Goal: Information Seeking & Learning: Learn about a topic

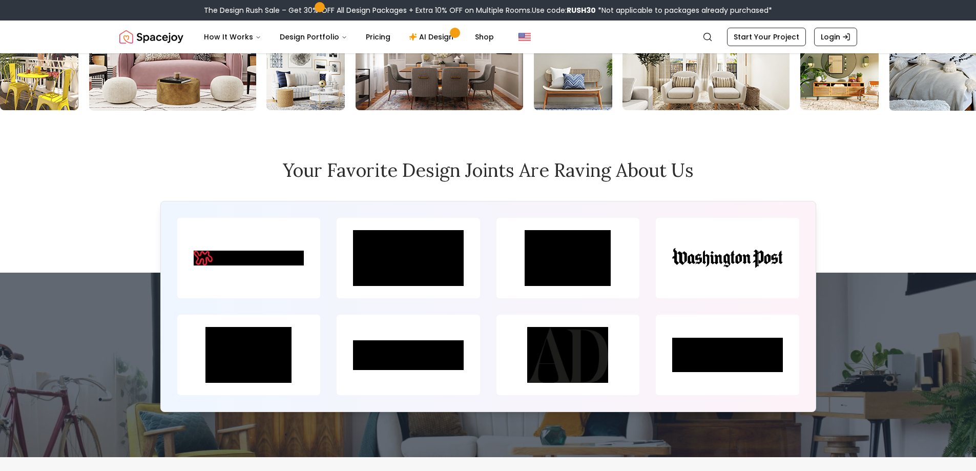
scroll to position [4661, 0]
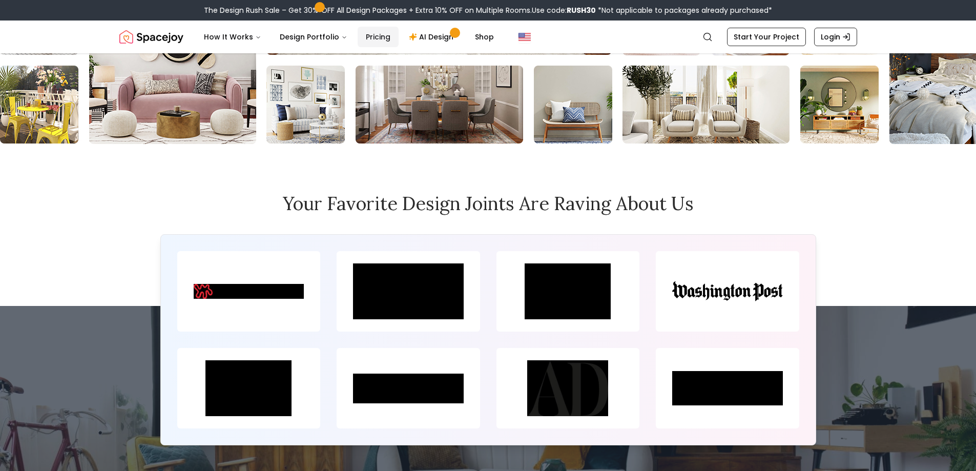
click at [375, 40] on link "Pricing" at bounding box center [377, 37] width 41 height 20
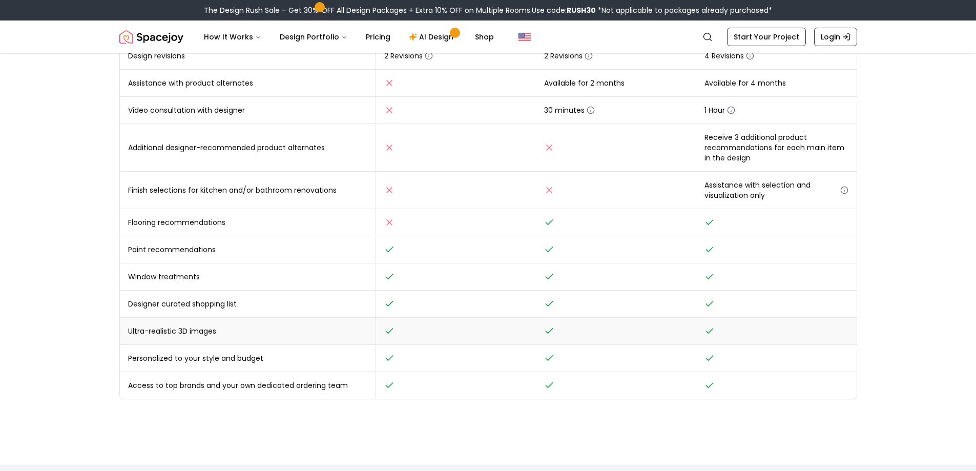
scroll to position [307, 0]
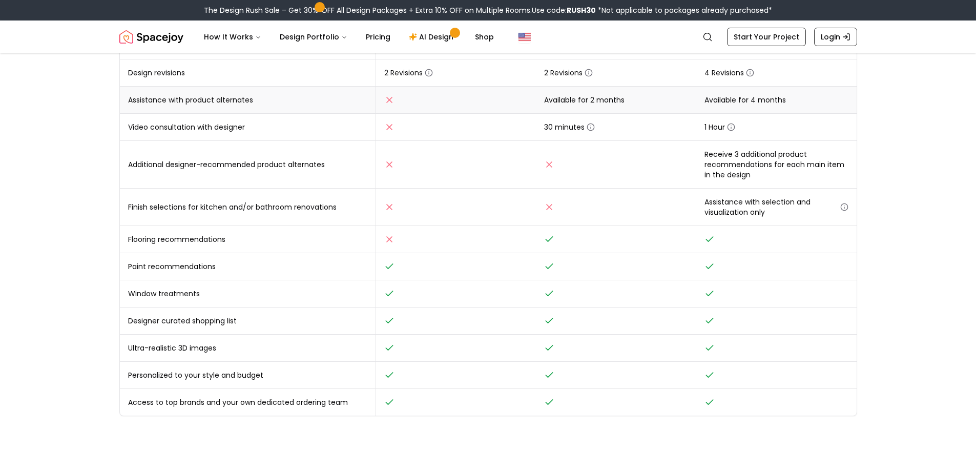
click at [575, 103] on td "Available for 2 months" at bounding box center [616, 100] width 160 height 27
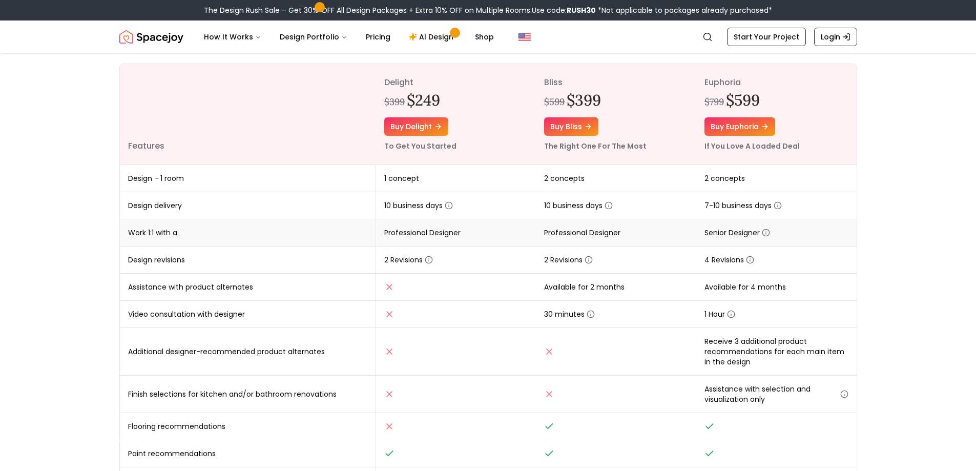
scroll to position [51, 0]
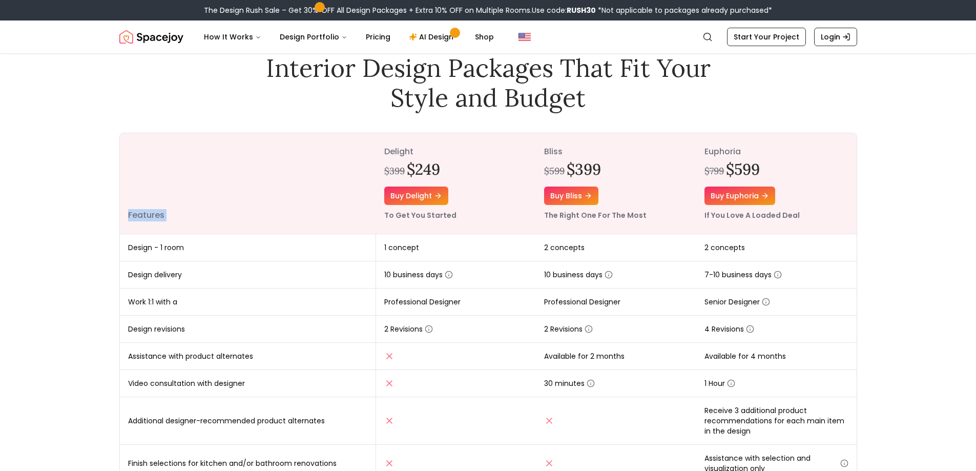
drag, startPoint x: 385, startPoint y: 144, endPoint x: 461, endPoint y: 122, distance: 79.4
click at [461, 122] on div "Online interior design, made easy. Interior Design Packages That Fit Your Style…" at bounding box center [488, 337] width 787 height 670
click at [508, 133] on th "delight $399 $249 Buy delight To Get You Started" at bounding box center [456, 183] width 160 height 101
drag, startPoint x: 382, startPoint y: 245, endPoint x: 445, endPoint y: 252, distance: 63.4
click at [445, 252] on td "1 concept" at bounding box center [456, 247] width 160 height 27
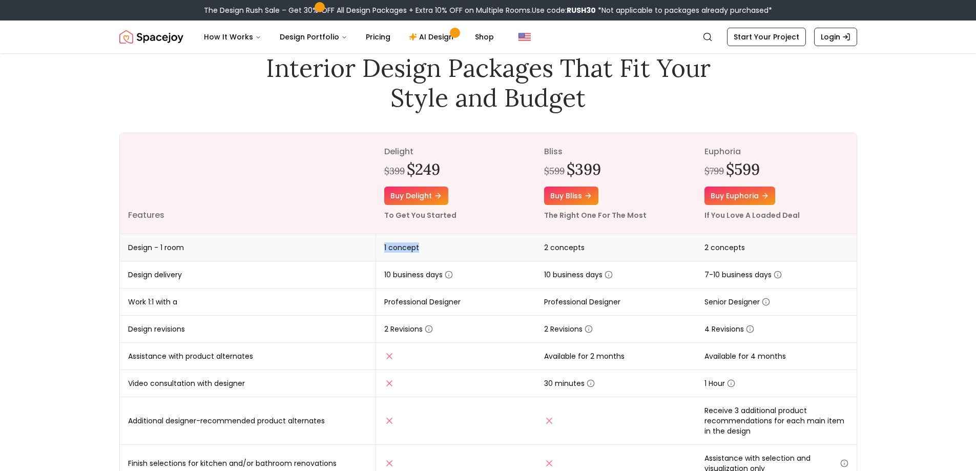
copy span "1 concept"
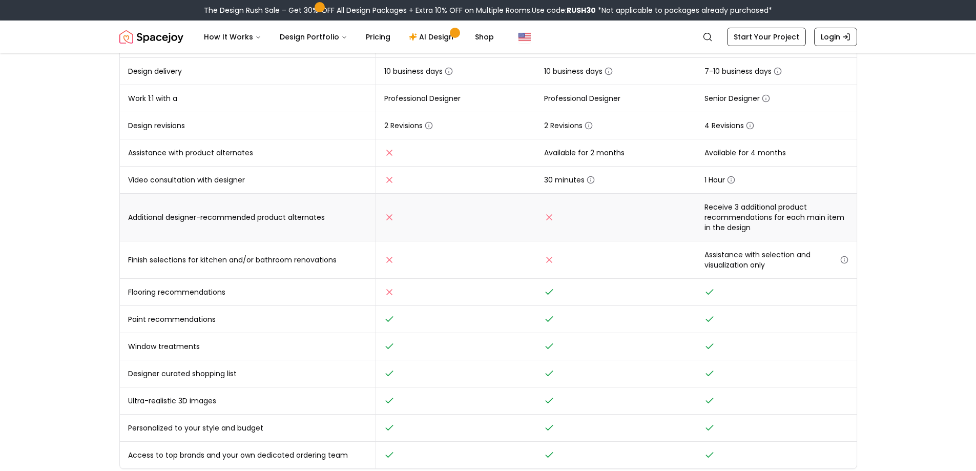
scroll to position [256, 0]
click at [897, 383] on main "Online interior design, made easy. Interior Design Packages That Fit Your Style…" at bounding box center [488, 356] width 976 height 1118
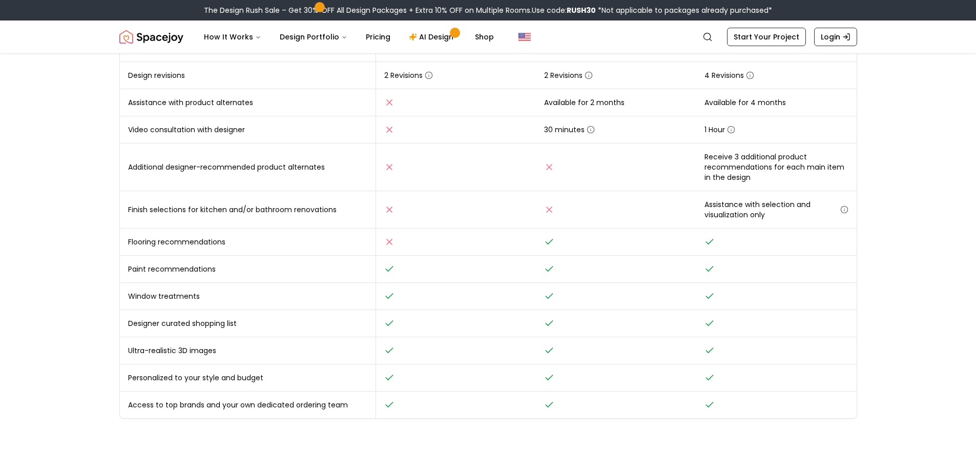
scroll to position [410, 0]
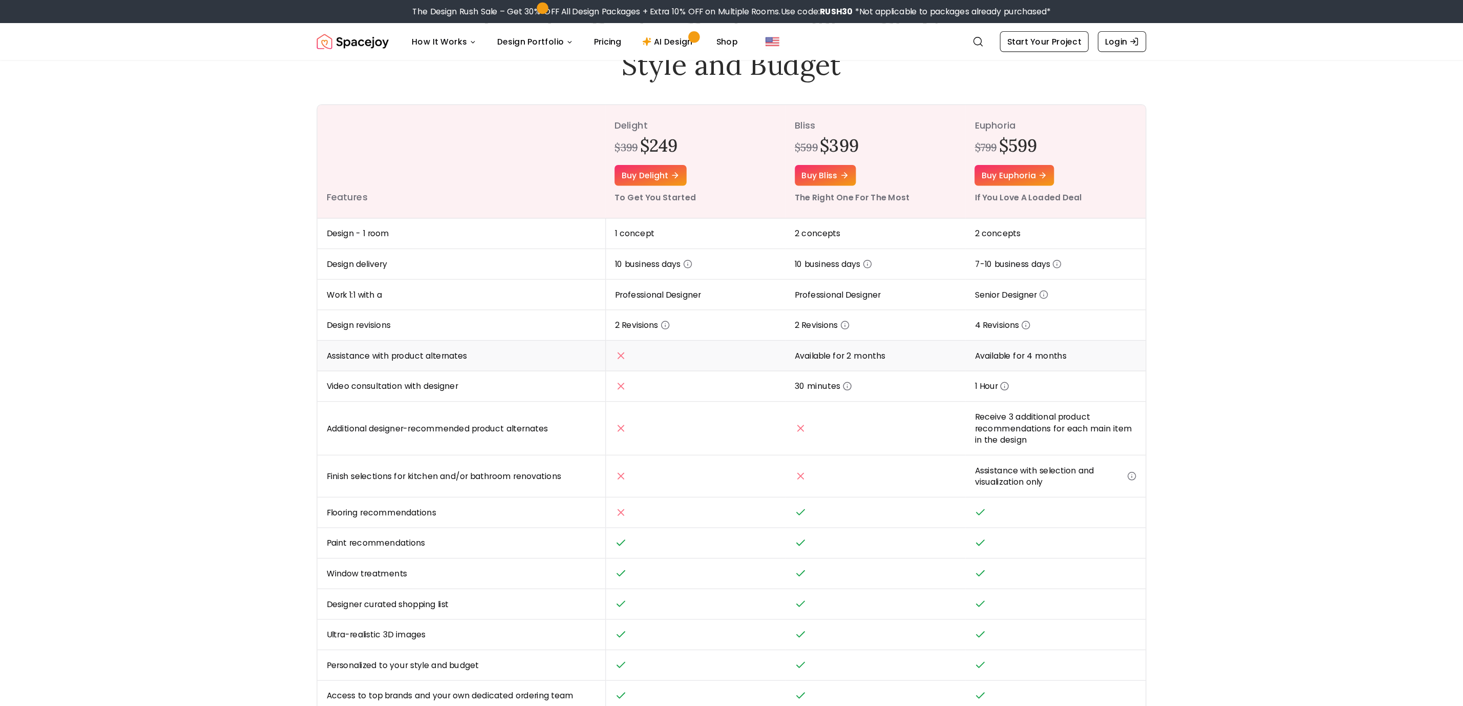
scroll to position [91, 0]
